Goal: Task Accomplishment & Management: Complete application form

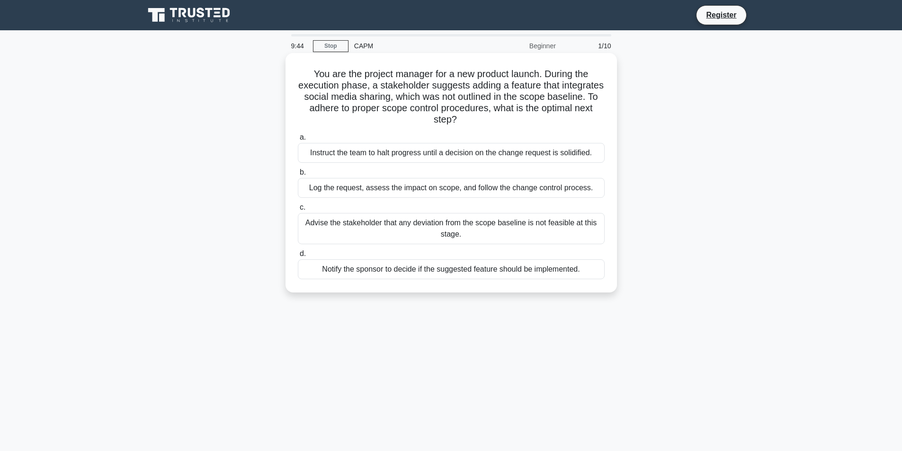
click at [497, 186] on div "Log the request, assess the impact on scope, and follow the change control proc…" at bounding box center [451, 188] width 307 height 20
click at [298, 176] on input "b. Log the request, assess the impact on scope, and follow the change control p…" at bounding box center [298, 173] width 0 height 6
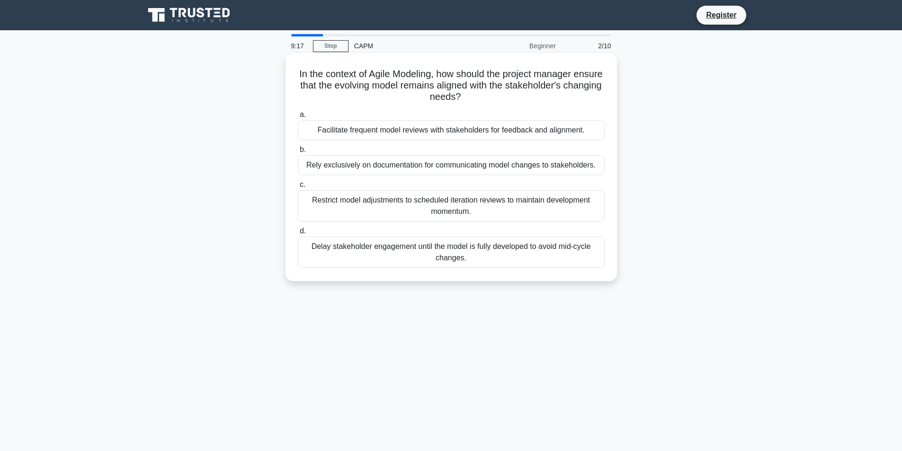
click at [389, 129] on div "Facilitate frequent model reviews with stakeholders for feedback and alignment." at bounding box center [451, 130] width 307 height 20
click at [298, 118] on input "a. Facilitate frequent model reviews with stakeholders for feedback and alignme…" at bounding box center [298, 115] width 0 height 6
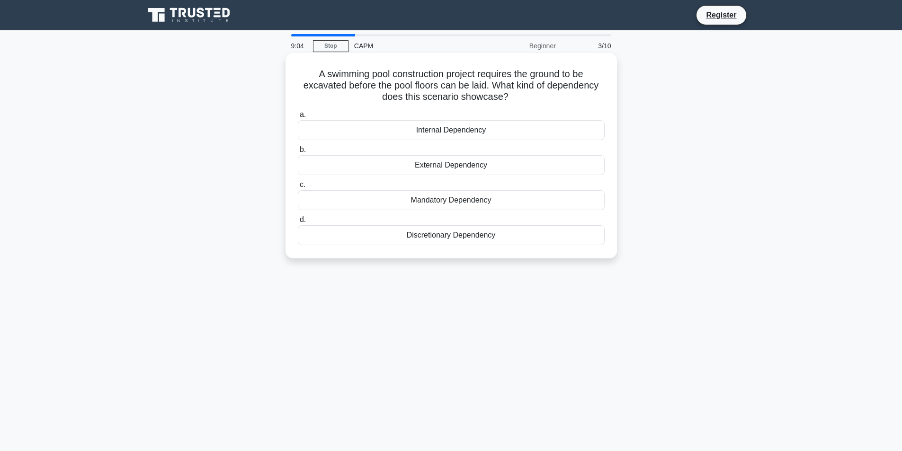
click at [436, 201] on div "Mandatory Dependency" at bounding box center [451, 200] width 307 height 20
click at [298, 188] on input "c. Mandatory Dependency" at bounding box center [298, 185] width 0 height 6
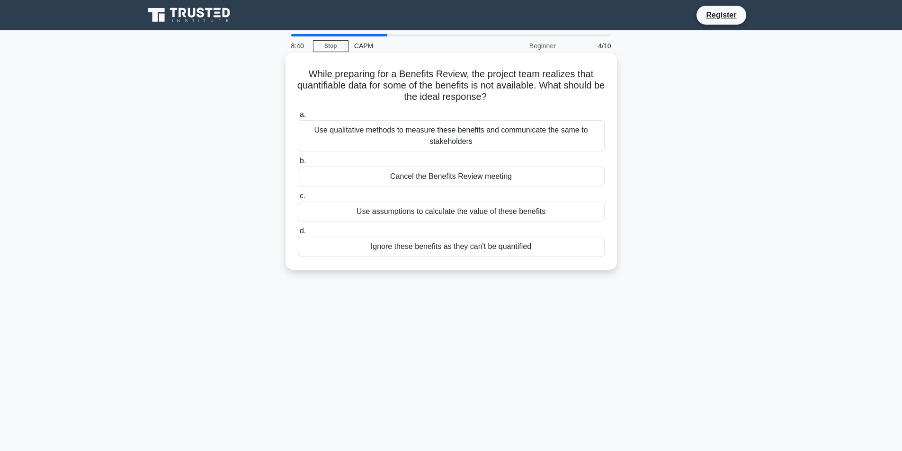
click at [336, 136] on div "Use qualitative methods to measure these benefits and communicate the same to s…" at bounding box center [451, 135] width 307 height 31
click at [298, 118] on input "a. Use qualitative methods to measure these benefits and communicate the same t…" at bounding box center [298, 115] width 0 height 6
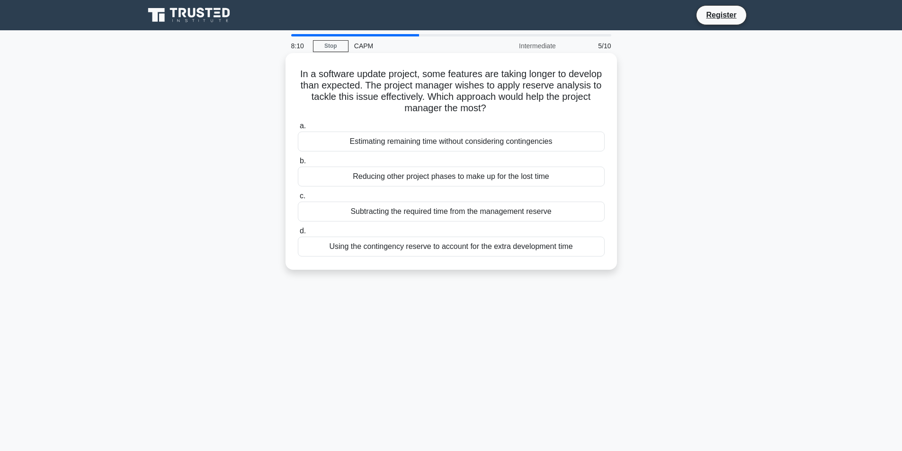
click at [375, 246] on div "Using the contingency reserve to account for the extra development time" at bounding box center [451, 247] width 307 height 20
click at [298, 234] on input "d. Using the contingency reserve to account for the extra development time" at bounding box center [298, 231] width 0 height 6
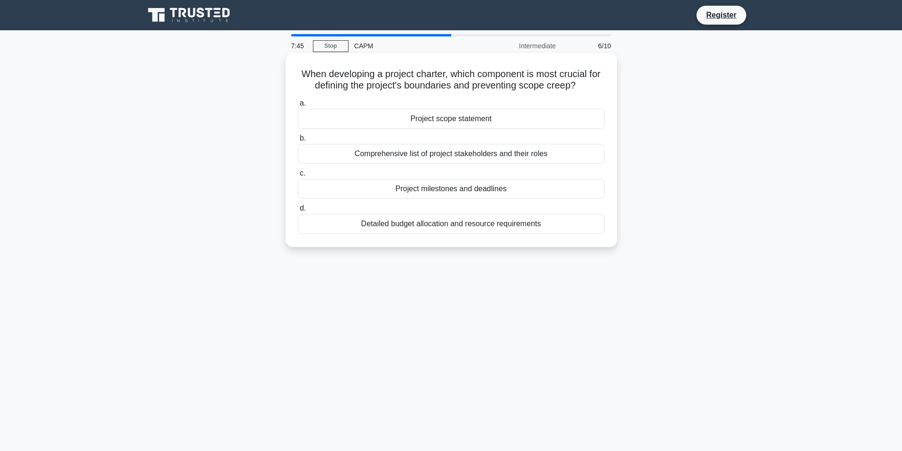
click at [457, 155] on div "Comprehensive list of project stakeholders and their roles" at bounding box center [451, 154] width 307 height 20
click at [298, 142] on input "b. Comprehensive list of project stakeholders and their roles" at bounding box center [298, 138] width 0 height 6
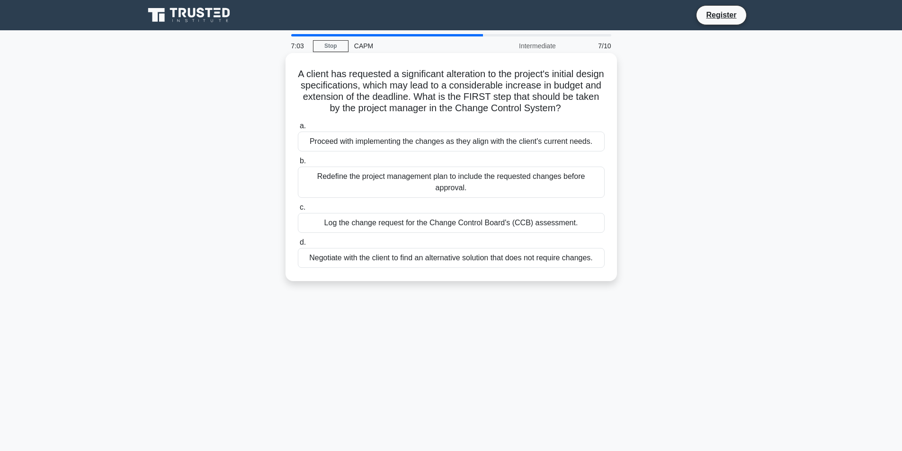
click at [387, 232] on div "Log the change request for the Change Control Board's (CCB) assessment." at bounding box center [451, 223] width 307 height 20
click at [298, 211] on input "c. Log the change request for the Change Control Board's (CCB) assessment." at bounding box center [298, 208] width 0 height 6
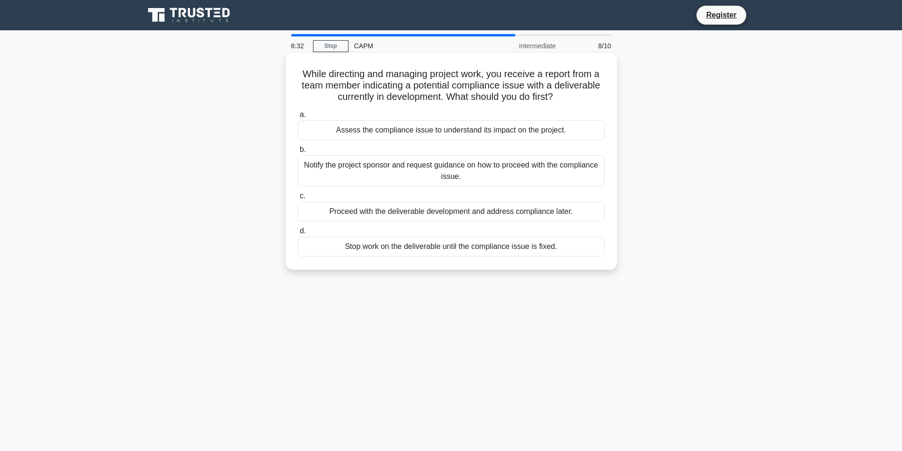
click at [376, 170] on div "Notify the project sponsor and request guidance on how to proceed with the comp…" at bounding box center [451, 170] width 307 height 31
click at [298, 153] on input "b. Notify the project sponsor and request guidance on how to proceed with the c…" at bounding box center [298, 150] width 0 height 6
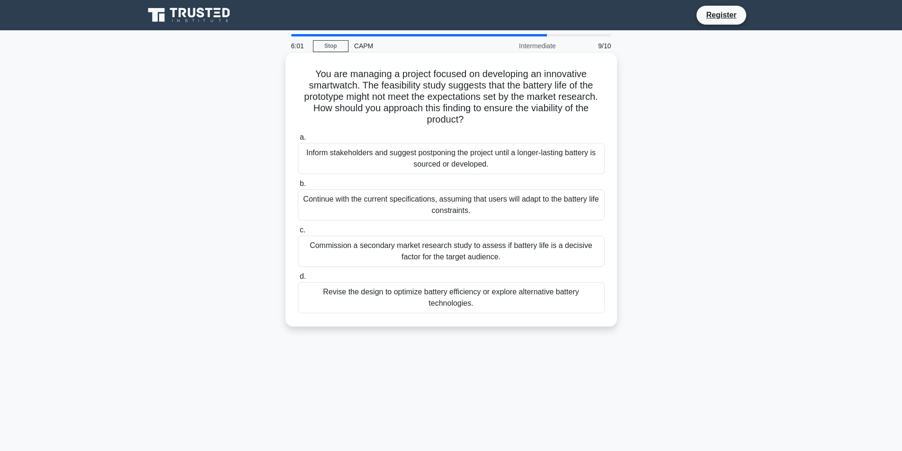
click at [383, 295] on div "Revise the design to optimize battery efficiency or explore alternative battery…" at bounding box center [451, 297] width 307 height 31
click at [298, 280] on input "d. Revise the design to optimize battery efficiency or explore alternative batt…" at bounding box center [298, 277] width 0 height 6
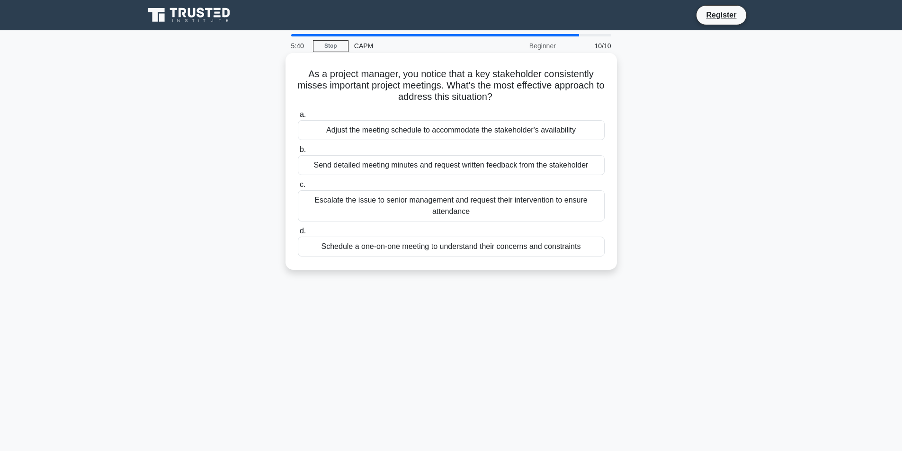
click at [377, 167] on div "Send detailed meeting minutes and request written feedback from the stakeholder" at bounding box center [451, 165] width 307 height 20
click at [298, 153] on input "b. Send detailed meeting minutes and request written feedback from the stakehol…" at bounding box center [298, 150] width 0 height 6
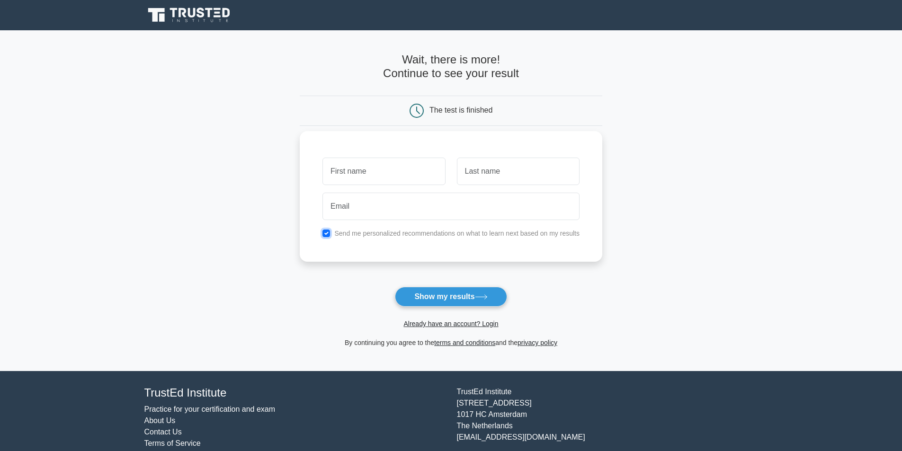
click at [327, 235] on input "checkbox" at bounding box center [326, 234] width 8 height 8
checkbox input "false"
click at [412, 301] on button "Show my results" at bounding box center [451, 297] width 112 height 20
click at [347, 182] on input "text" at bounding box center [383, 171] width 123 height 27
click at [383, 173] on input "text" at bounding box center [383, 171] width 123 height 27
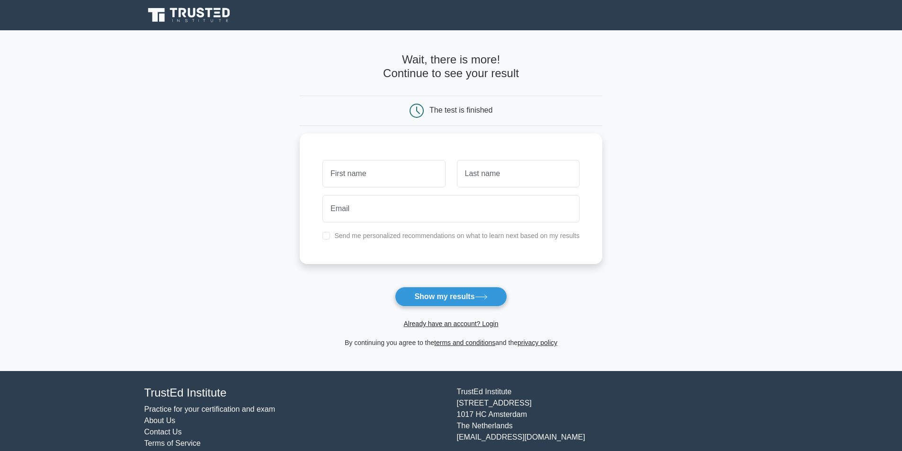
click at [276, 260] on main "Wait, there is more! Continue to see your result The test is finished and the" at bounding box center [451, 200] width 902 height 341
click at [343, 210] on input "email" at bounding box center [450, 206] width 257 height 27
click at [369, 176] on input "text" at bounding box center [383, 171] width 123 height 27
click at [395, 287] on button "Show my results" at bounding box center [451, 297] width 112 height 20
type input "M"
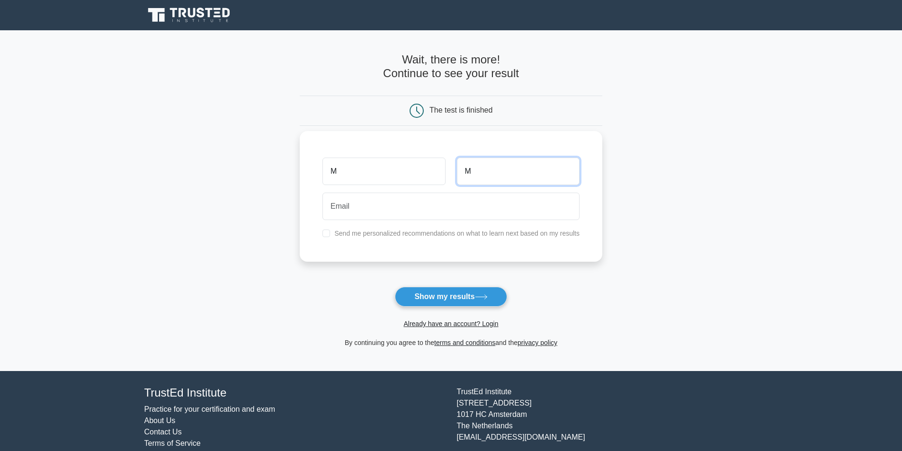
type input "M"
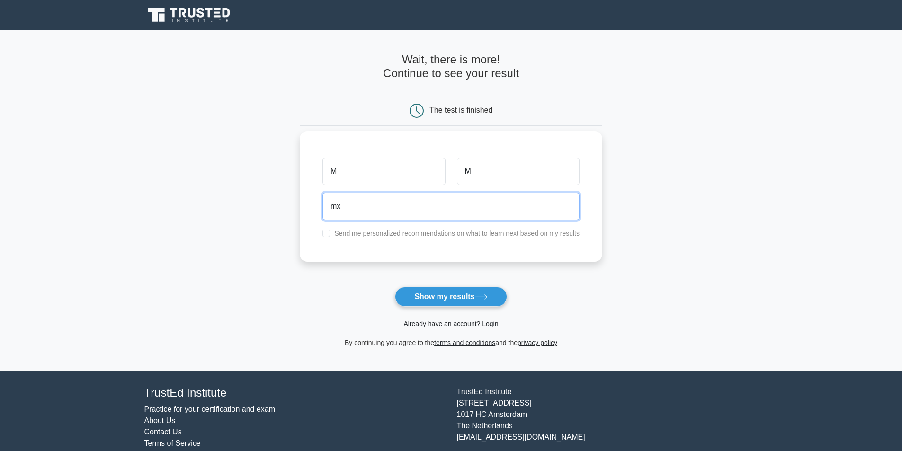
type input "m"
type input "mmm@gmail.com"
click at [395, 287] on button "Show my results" at bounding box center [451, 297] width 112 height 20
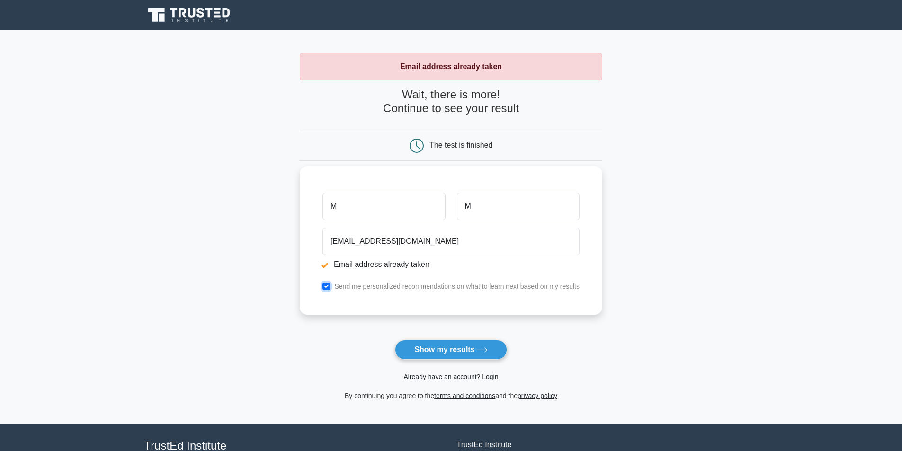
click at [324, 285] on input "checkbox" at bounding box center [326, 287] width 8 height 8
checkbox input "false"
click at [423, 339] on form "Wait, there is more! Continue to see your result The test is finished M M" at bounding box center [451, 244] width 303 height 313
click at [437, 353] on button "Show my results" at bounding box center [451, 350] width 112 height 20
click at [325, 287] on input "checkbox" at bounding box center [326, 287] width 8 height 8
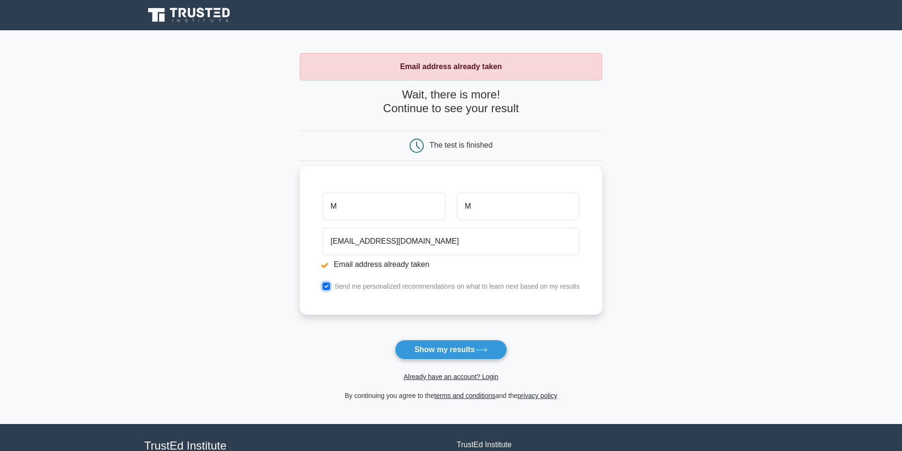
checkbox input "false"
click at [377, 206] on input "M" at bounding box center [383, 206] width 123 height 27
click at [362, 205] on input "M" at bounding box center [383, 206] width 123 height 27
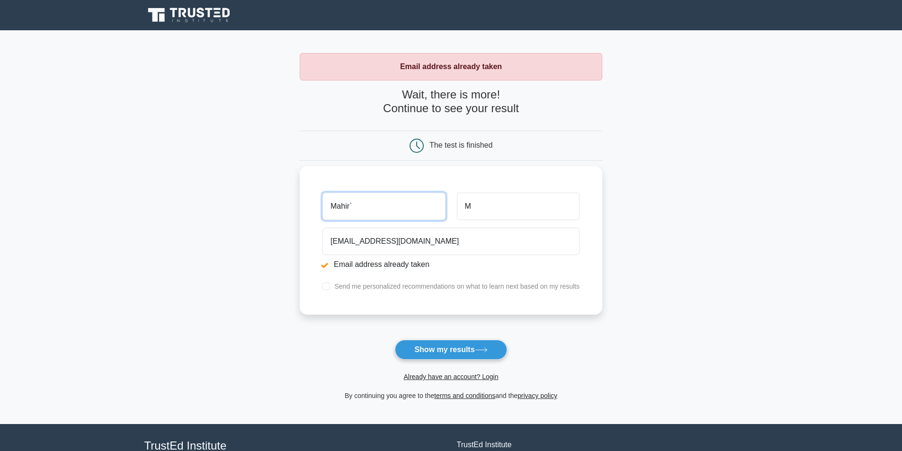
type input "Mahir`"
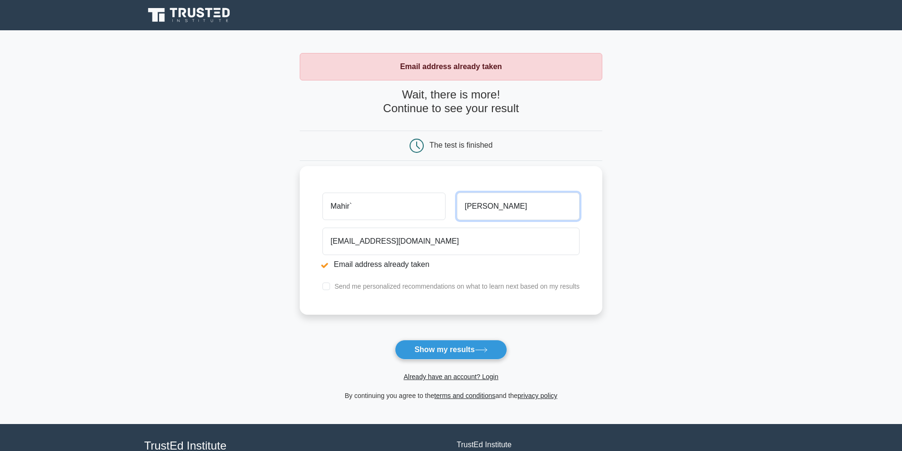
type input "Momin"
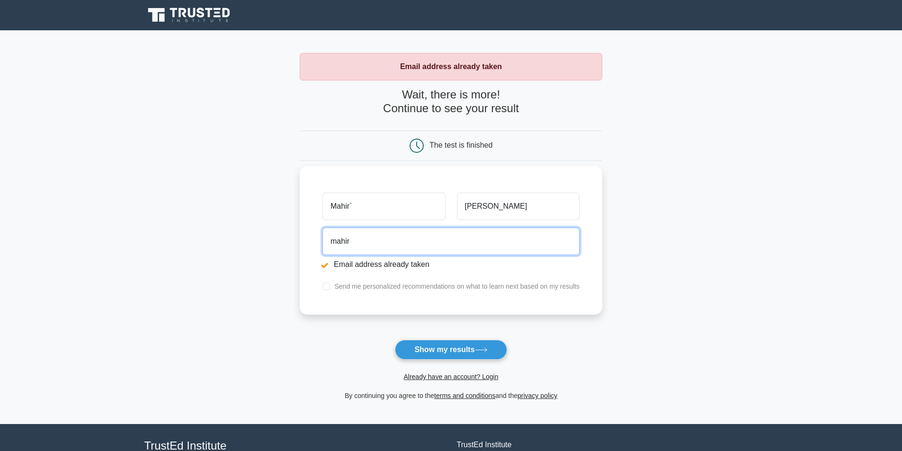
type input "mahir.momin007@gmail.com"
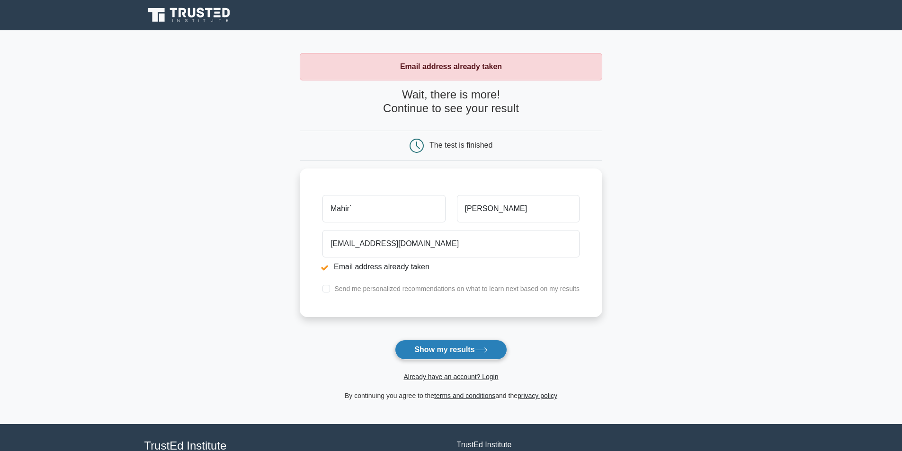
click at [458, 355] on button "Show my results" at bounding box center [451, 350] width 112 height 20
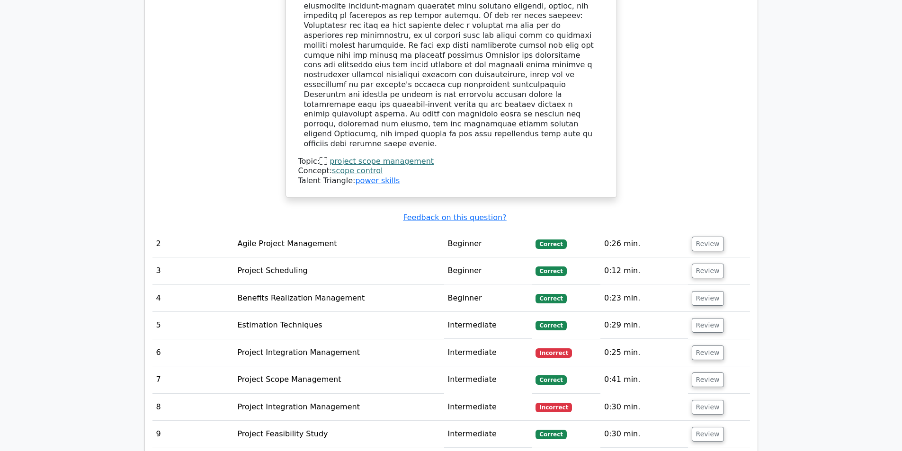
scroll to position [1326, 0]
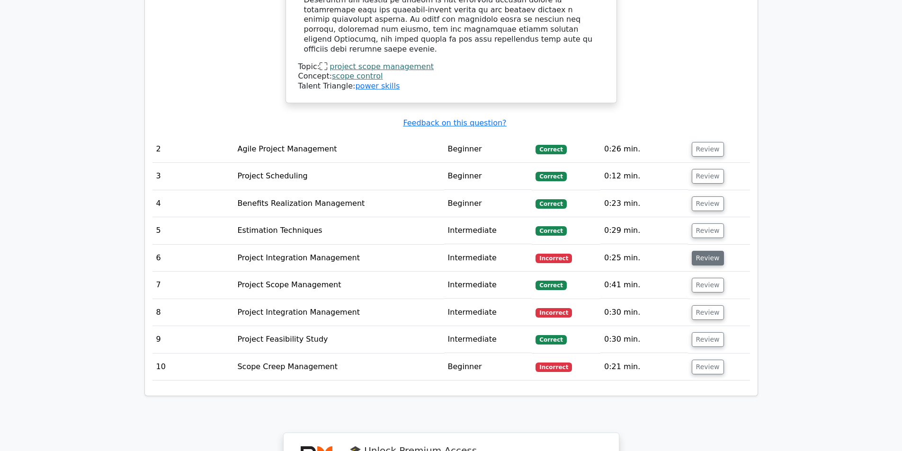
click at [705, 251] on button "Review" at bounding box center [708, 258] width 32 height 15
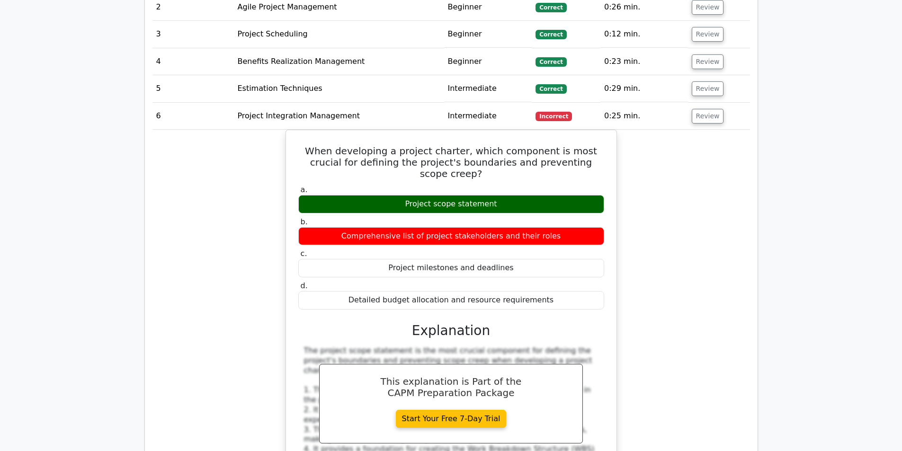
scroll to position [1799, 0]
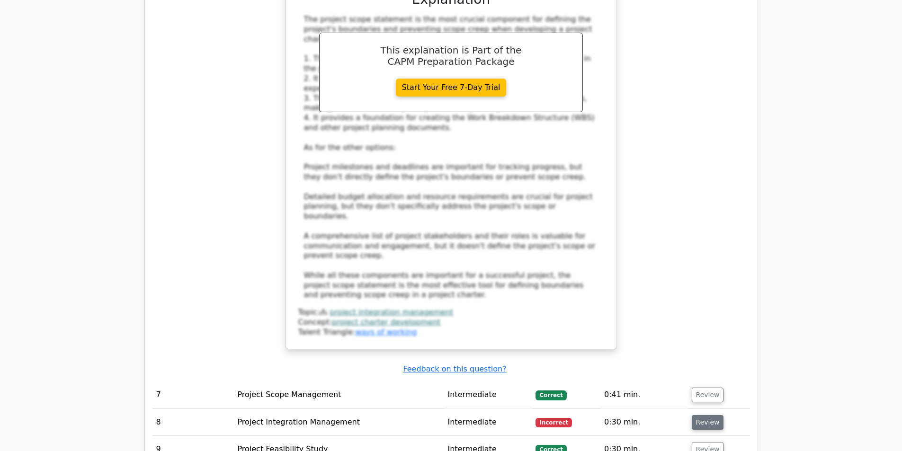
click at [697, 415] on button "Review" at bounding box center [708, 422] width 32 height 15
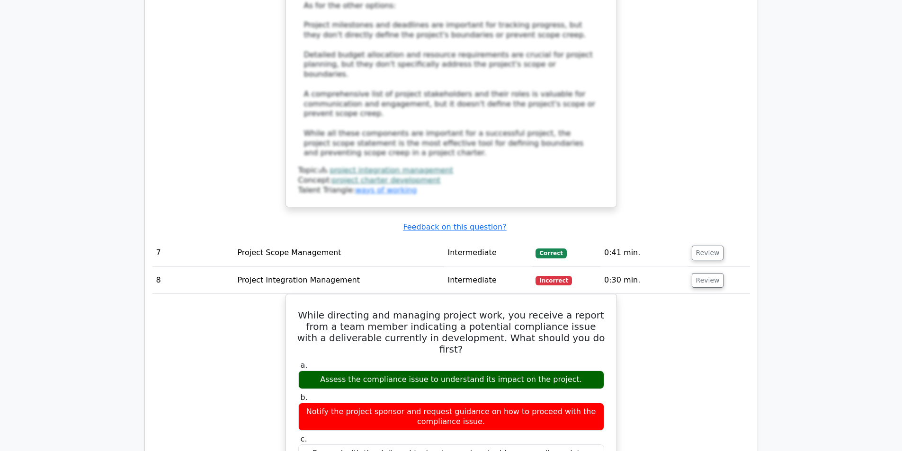
scroll to position [2367, 0]
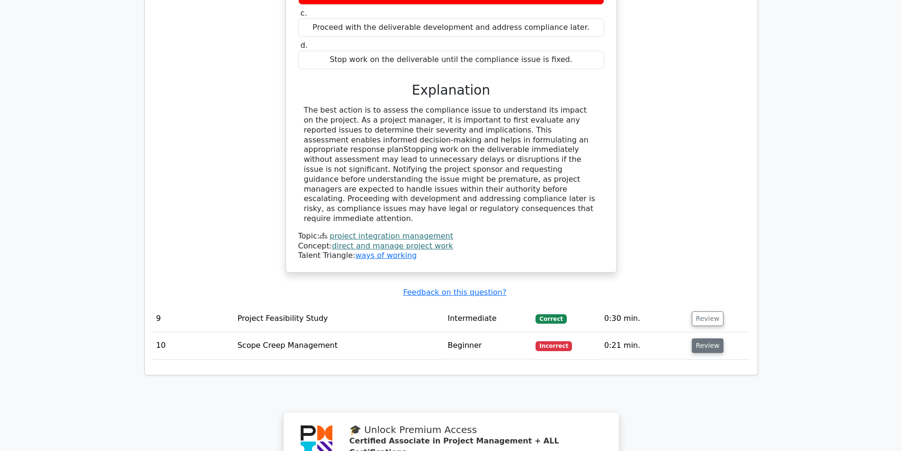
click at [713, 339] on button "Review" at bounding box center [708, 346] width 32 height 15
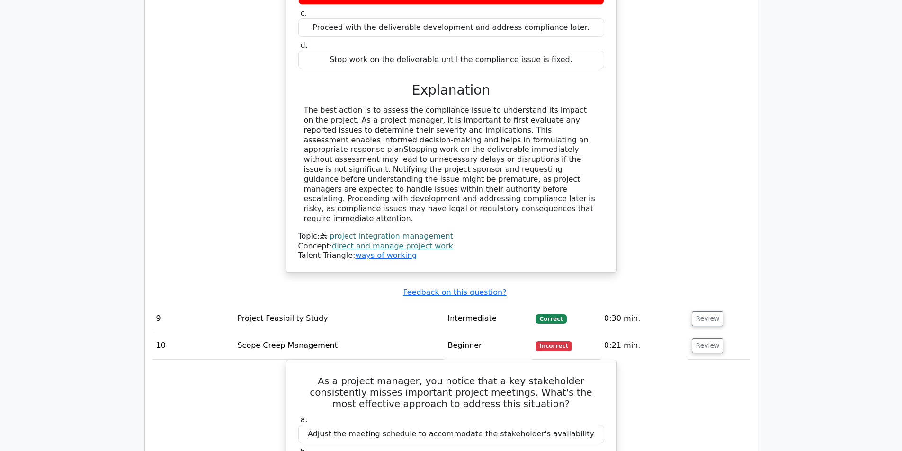
scroll to position [2509, 0]
